Goal: Information Seeking & Learning: Learn about a topic

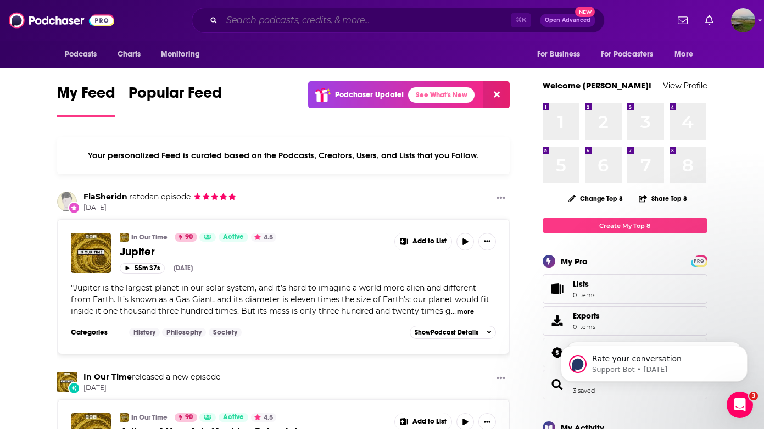
click at [321, 23] on input "Search podcasts, credits, & more..." at bounding box center [366, 21] width 289 height 18
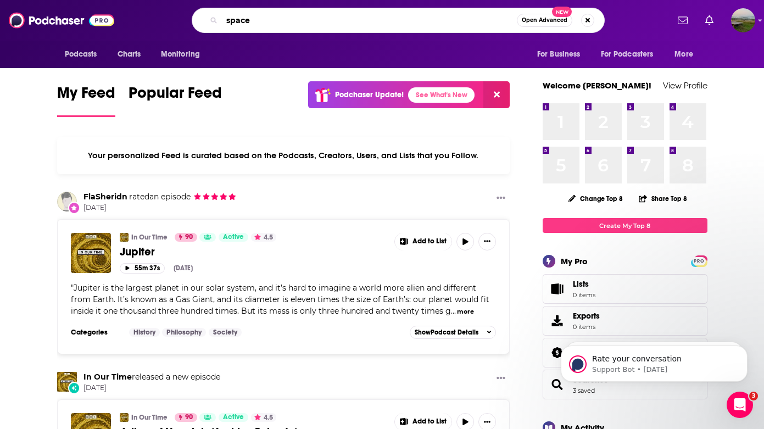
type input "space"
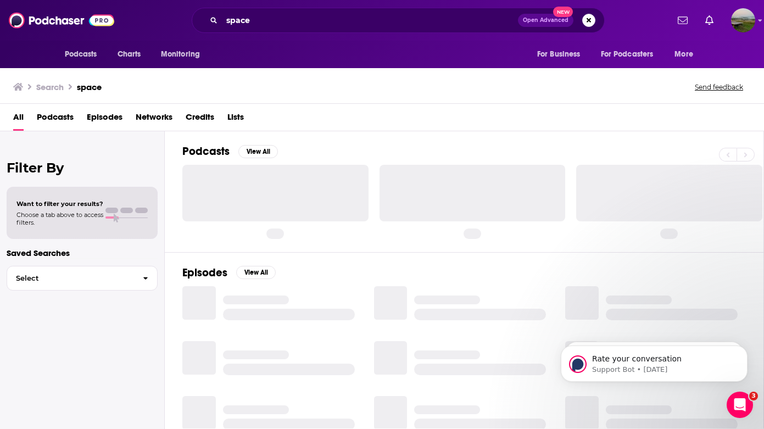
click at [56, 116] on span "Podcasts" at bounding box center [55, 119] width 37 height 23
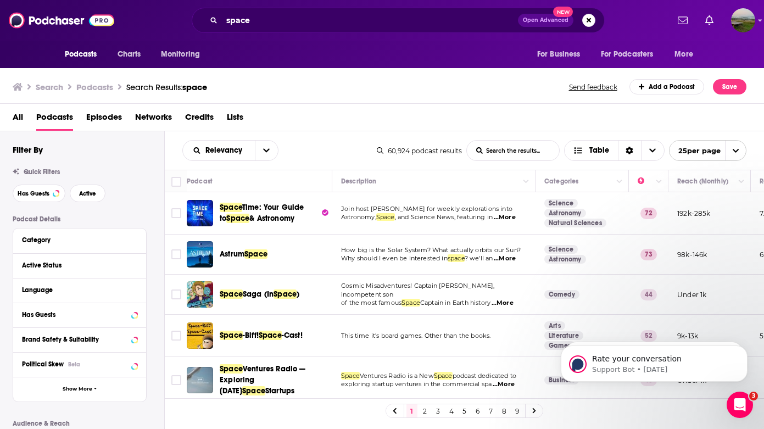
click at [20, 120] on span "All" at bounding box center [18, 119] width 10 height 23
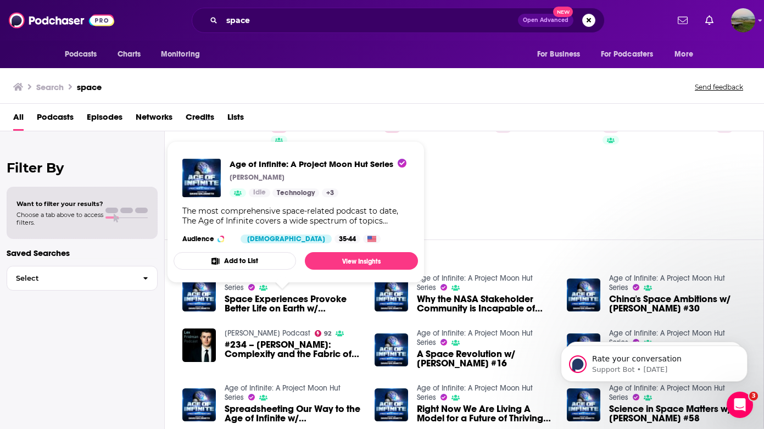
scroll to position [64, 0]
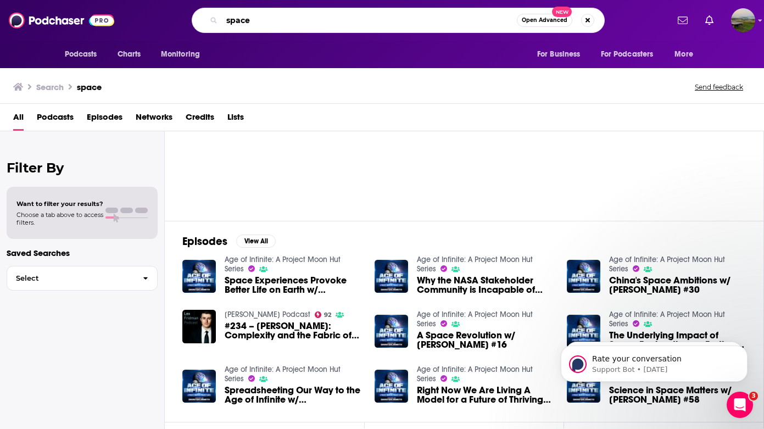
click at [435, 16] on input "space" at bounding box center [369, 21] width 295 height 18
drag, startPoint x: 267, startPoint y: 19, endPoint x: 204, endPoint y: 19, distance: 62.6
click at [204, 19] on div "space Open Advanced New" at bounding box center [398, 20] width 413 height 25
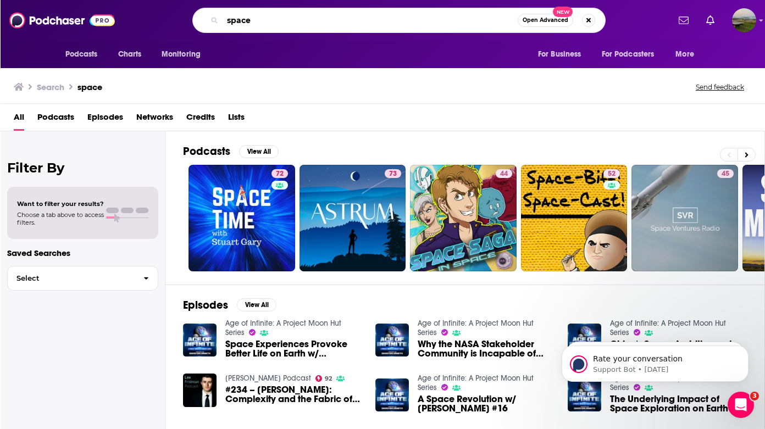
scroll to position [0, 0]
